Goal: Information Seeking & Learning: Learn about a topic

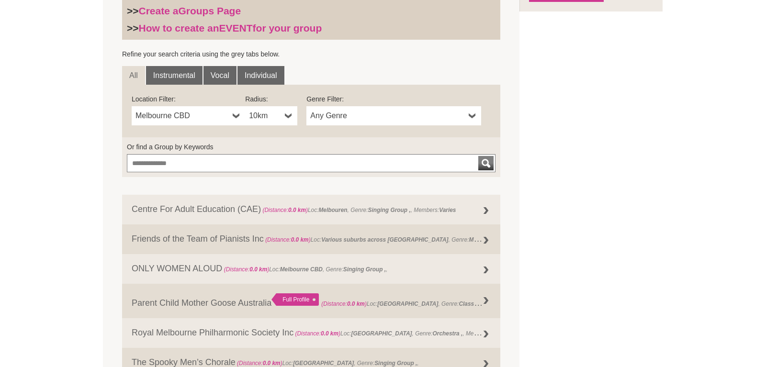
scroll to position [293, 0]
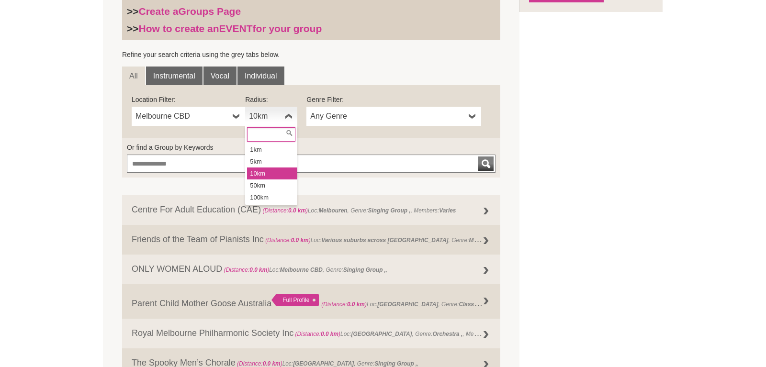
click at [287, 118] on b at bounding box center [289, 116] width 8 height 19
click at [191, 75] on link "Instrumental" at bounding box center [174, 76] width 56 height 19
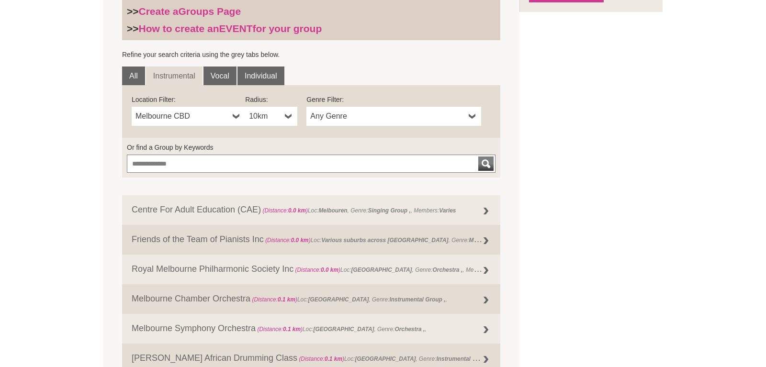
click at [289, 116] on b at bounding box center [289, 116] width 8 height 19
click at [262, 184] on li "50km" at bounding box center [272, 185] width 50 height 12
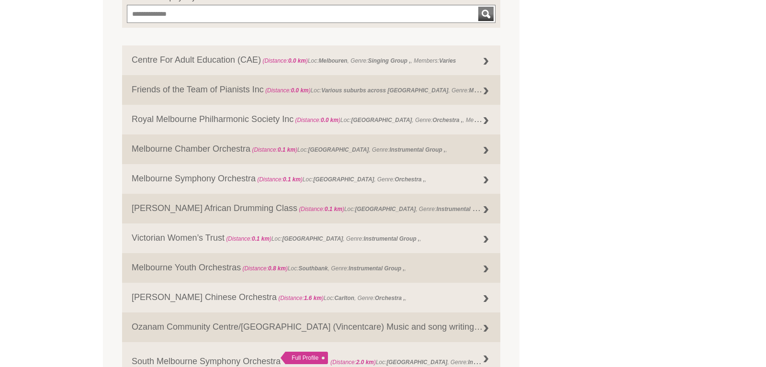
scroll to position [342, 0]
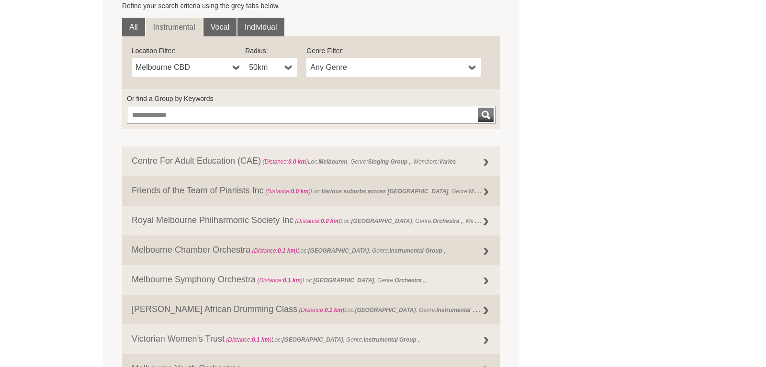
click at [474, 68] on b at bounding box center [473, 67] width 8 height 19
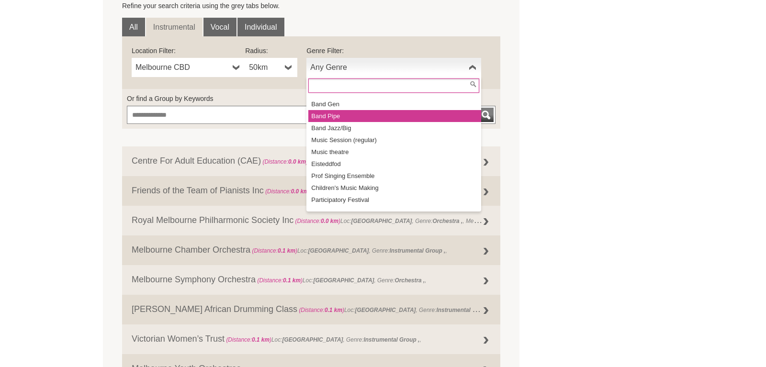
scroll to position [112, 0]
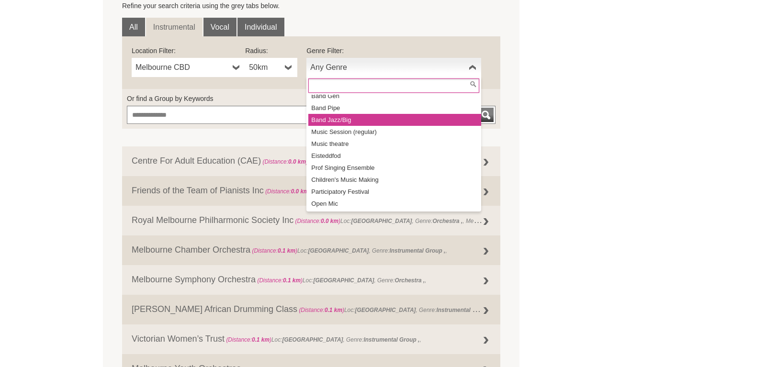
click at [346, 123] on li "Band Jazz/Big" at bounding box center [394, 120] width 173 height 12
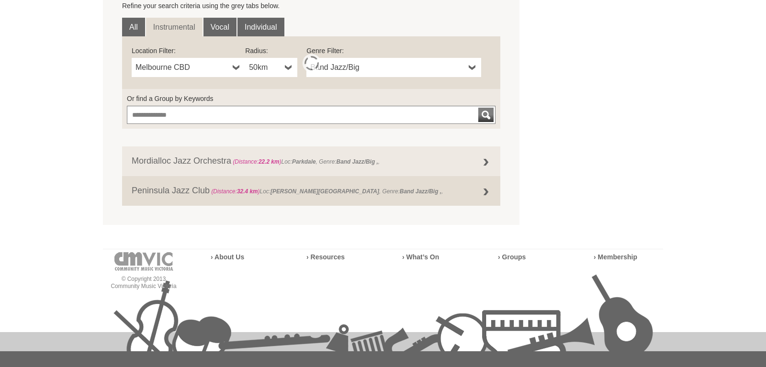
scroll to position [432, 0]
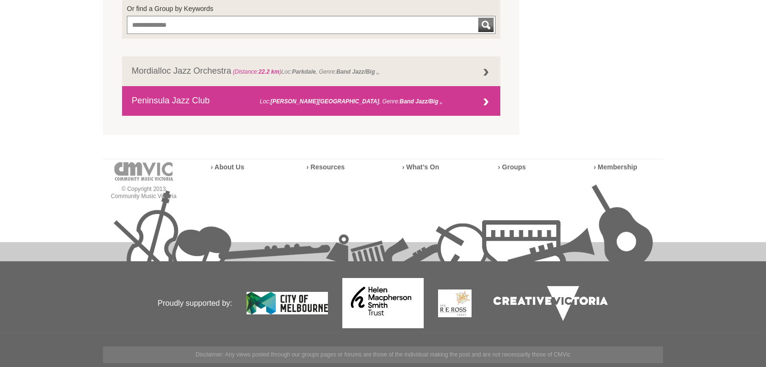
click at [357, 106] on link "Peninsula Jazz Club (Distance: 32.4 km ) Loc: [PERSON_NAME][GEOGRAPHIC_DATA] , …" at bounding box center [311, 101] width 378 height 30
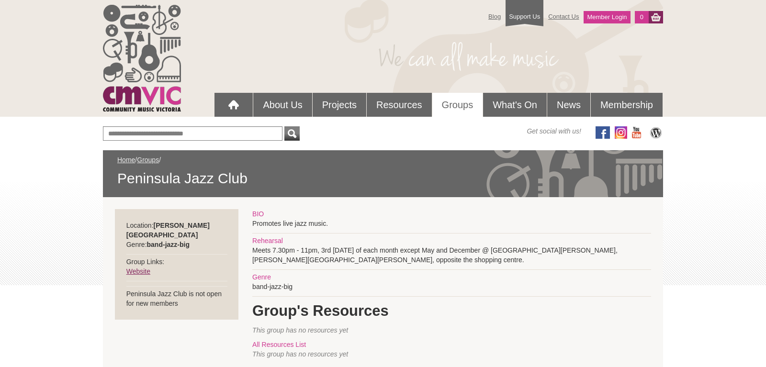
click at [140, 268] on link "Website" at bounding box center [138, 272] width 24 height 8
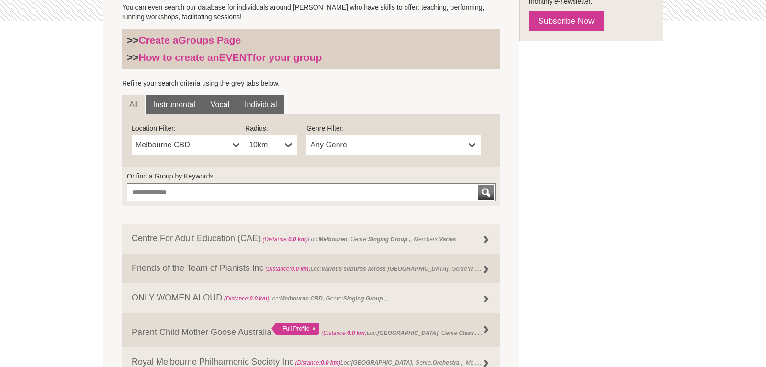
scroll to position [245, 0]
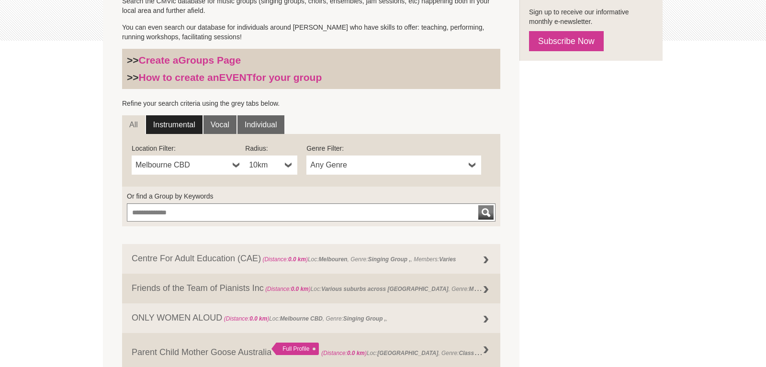
click at [181, 126] on link "Instrumental" at bounding box center [174, 124] width 56 height 19
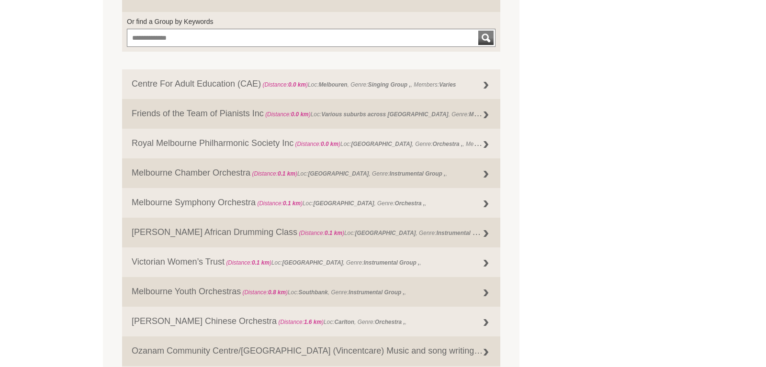
scroll to position [293, 0]
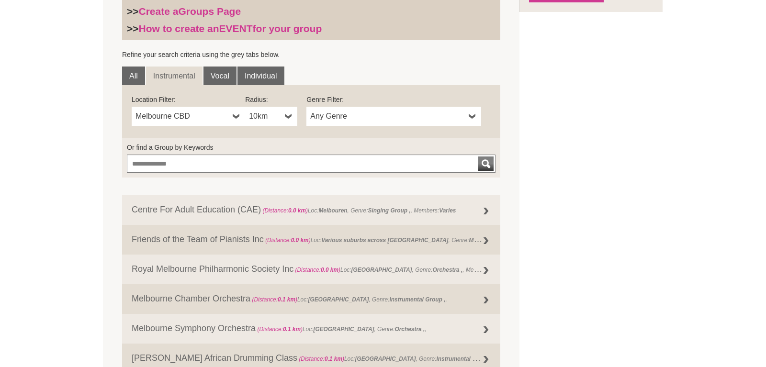
click at [291, 114] on b at bounding box center [289, 116] width 8 height 19
click at [268, 186] on li "50km" at bounding box center [272, 185] width 50 height 12
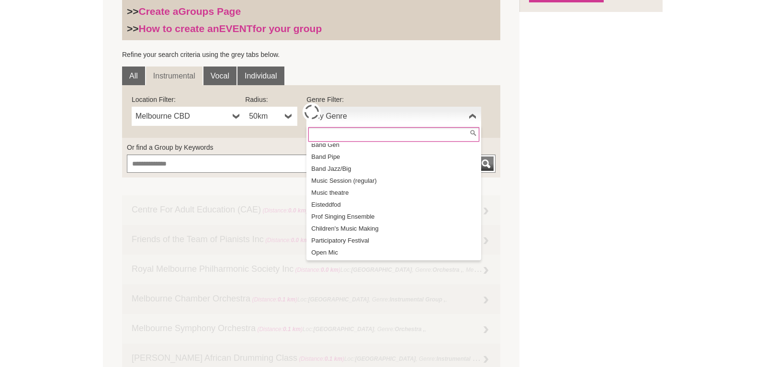
scroll to position [0, 0]
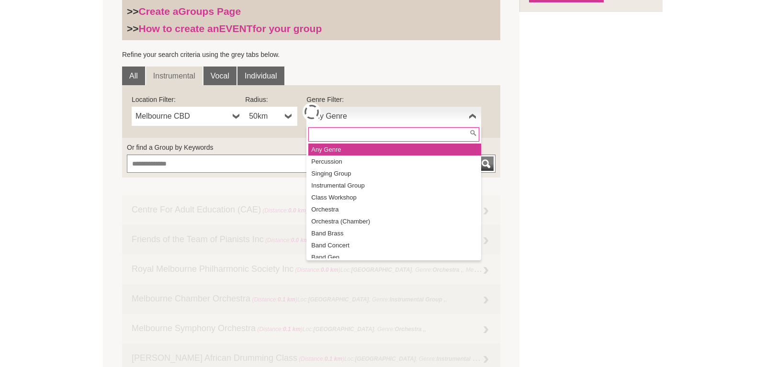
click at [341, 112] on span "Any Genre" at bounding box center [387, 116] width 155 height 11
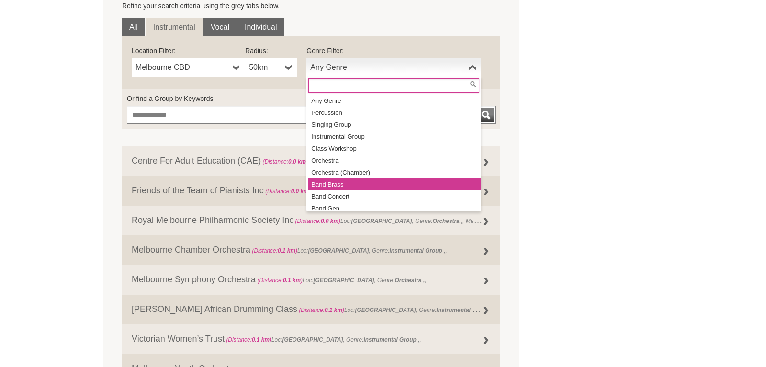
scroll to position [43, 0]
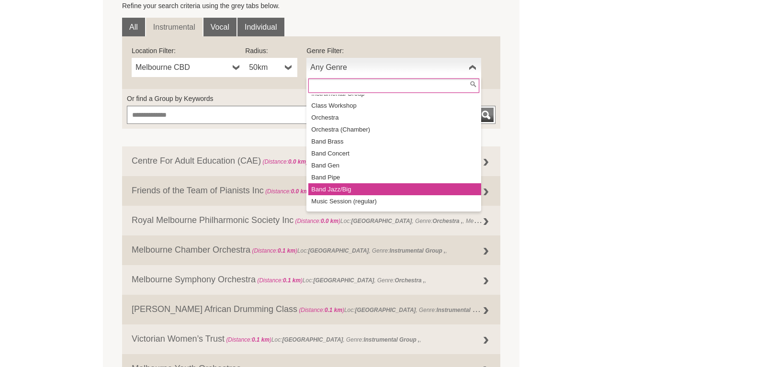
click at [336, 190] on li "Band Jazz/Big" at bounding box center [394, 189] width 173 height 12
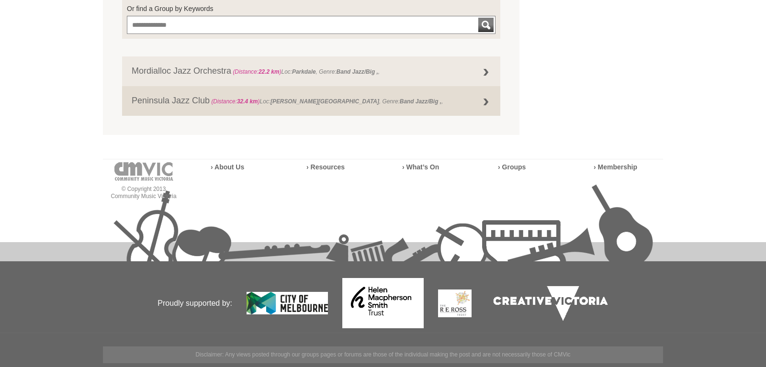
scroll to position [383, 0]
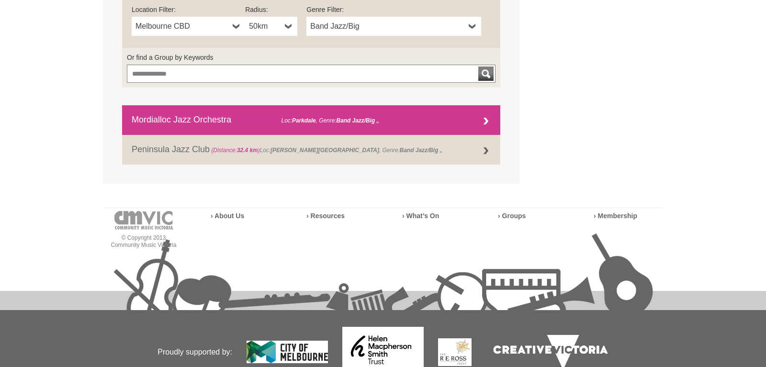
click at [267, 116] on link "Mordialloc Jazz Orchestra (Distance: 22.2 km ) Loc: Parkdale , Genre: Band Jazz…" at bounding box center [311, 120] width 378 height 30
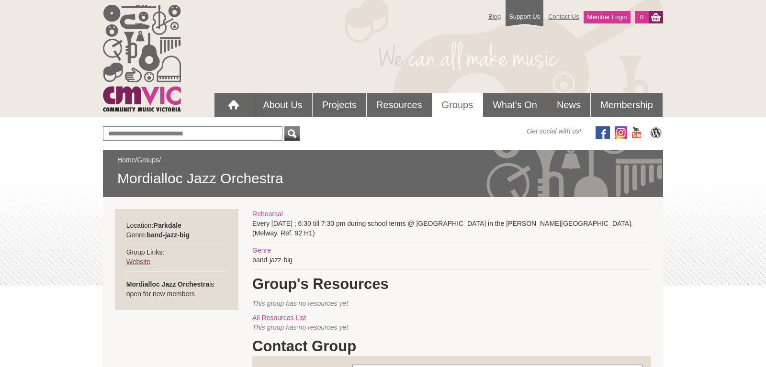
click at [133, 259] on link "Website" at bounding box center [138, 262] width 24 height 8
